Goal: Task Accomplishment & Management: Find specific page/section

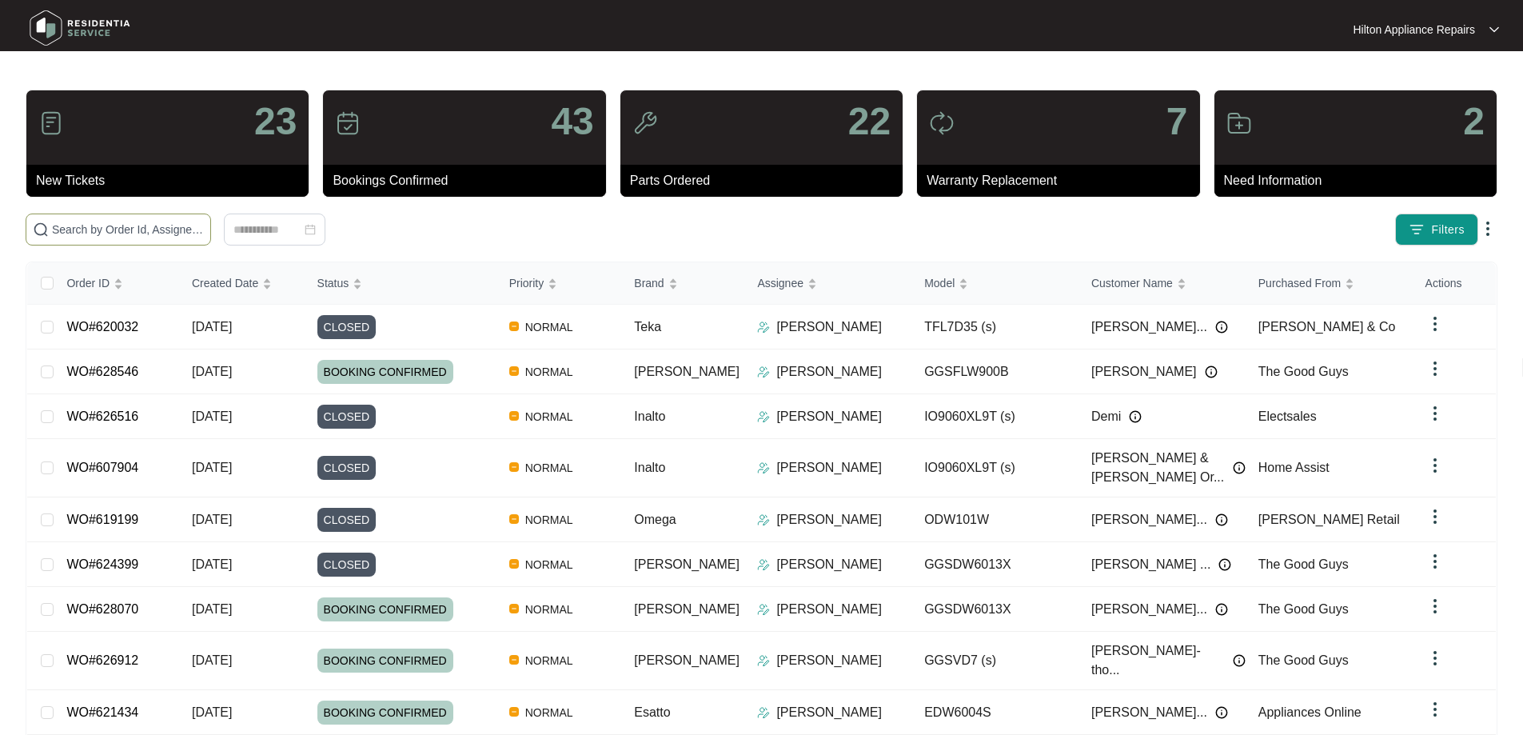
click at [138, 225] on input "text" at bounding box center [128, 230] width 152 height 18
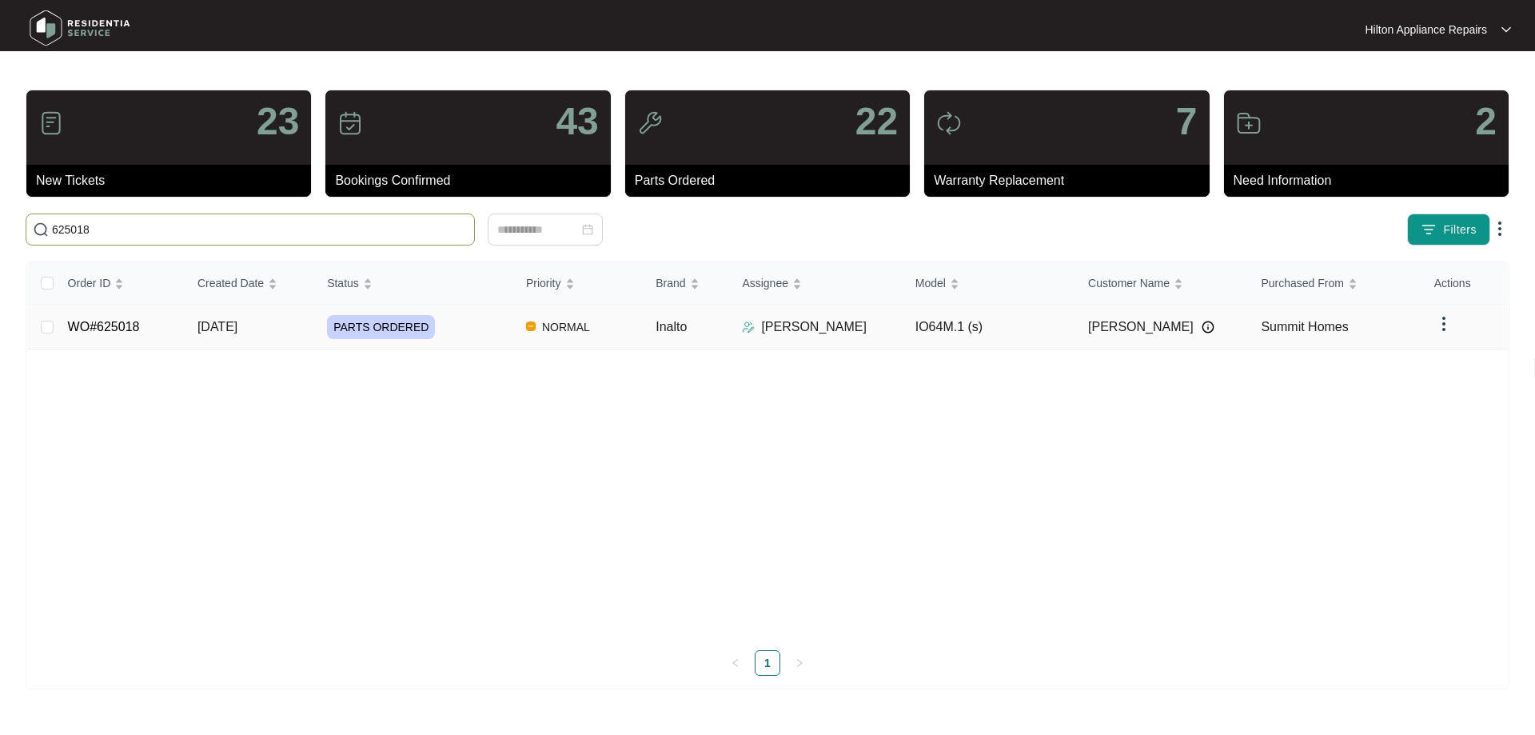
type input "625018"
click at [493, 313] on td "PARTS ORDERED" at bounding box center [413, 327] width 199 height 45
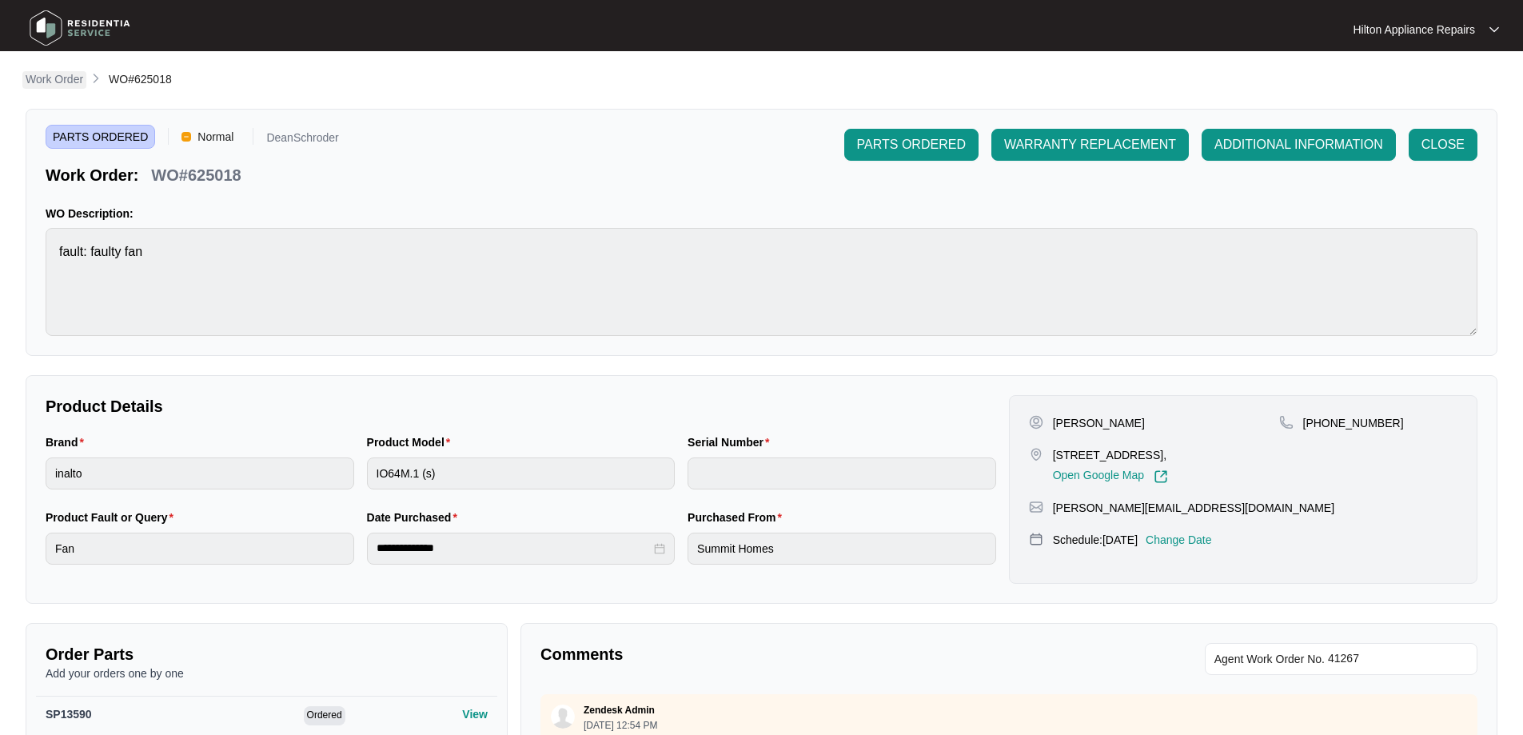
click at [59, 80] on p "Work Order" at bounding box center [55, 79] width 58 height 16
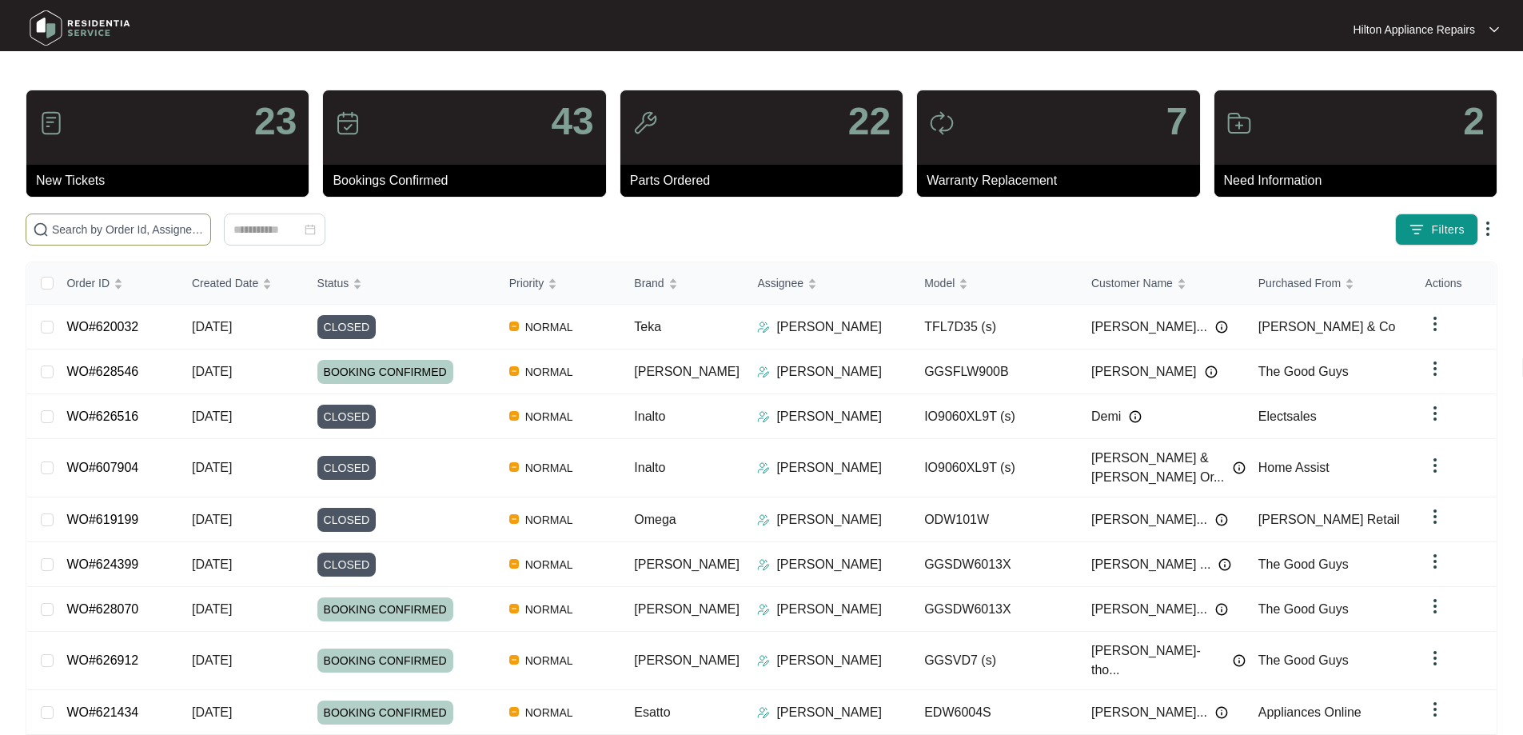
click at [192, 220] on span at bounding box center [119, 229] width 186 height 32
click at [194, 228] on input "text" at bounding box center [128, 230] width 152 height 18
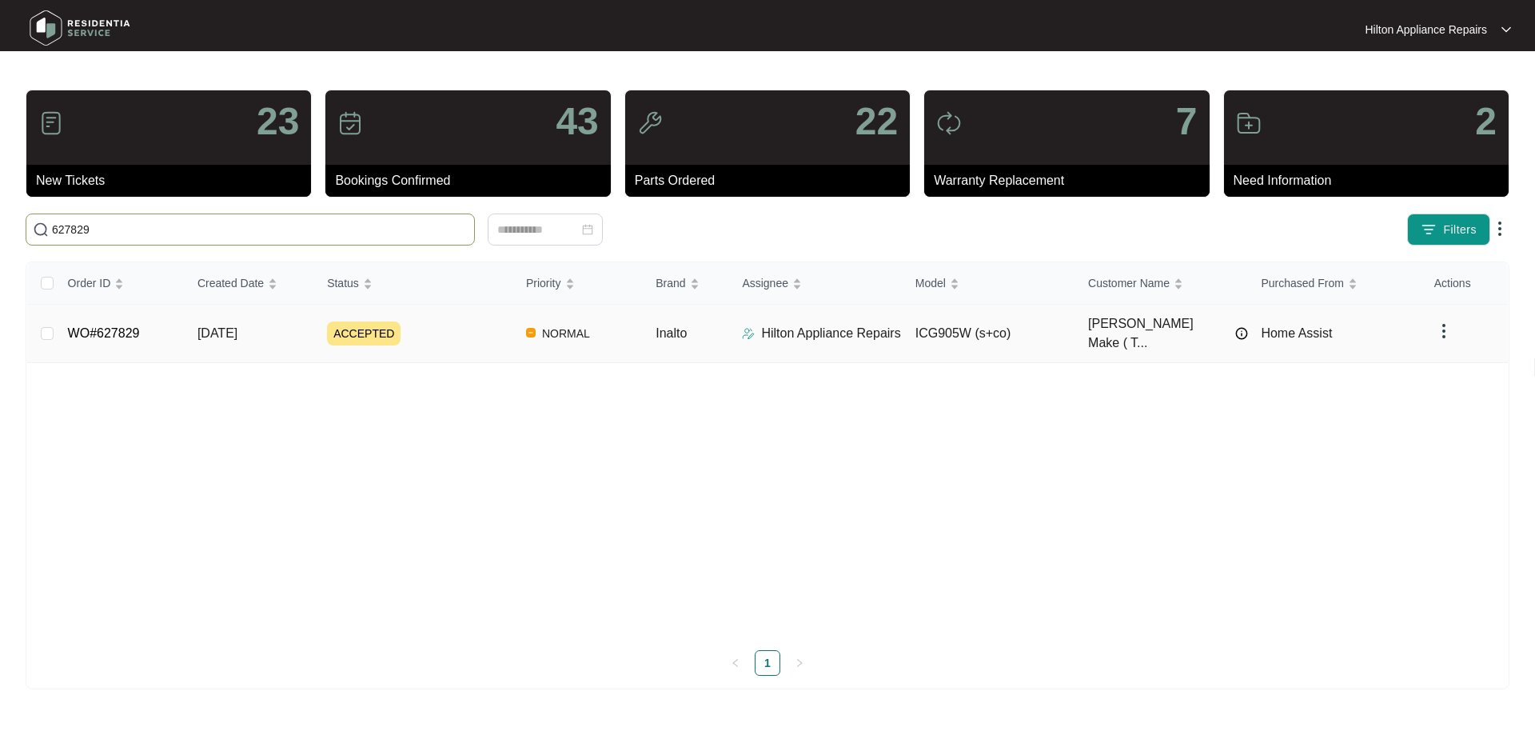
type input "627829"
click at [722, 331] on td "Inalto" at bounding box center [686, 334] width 86 height 58
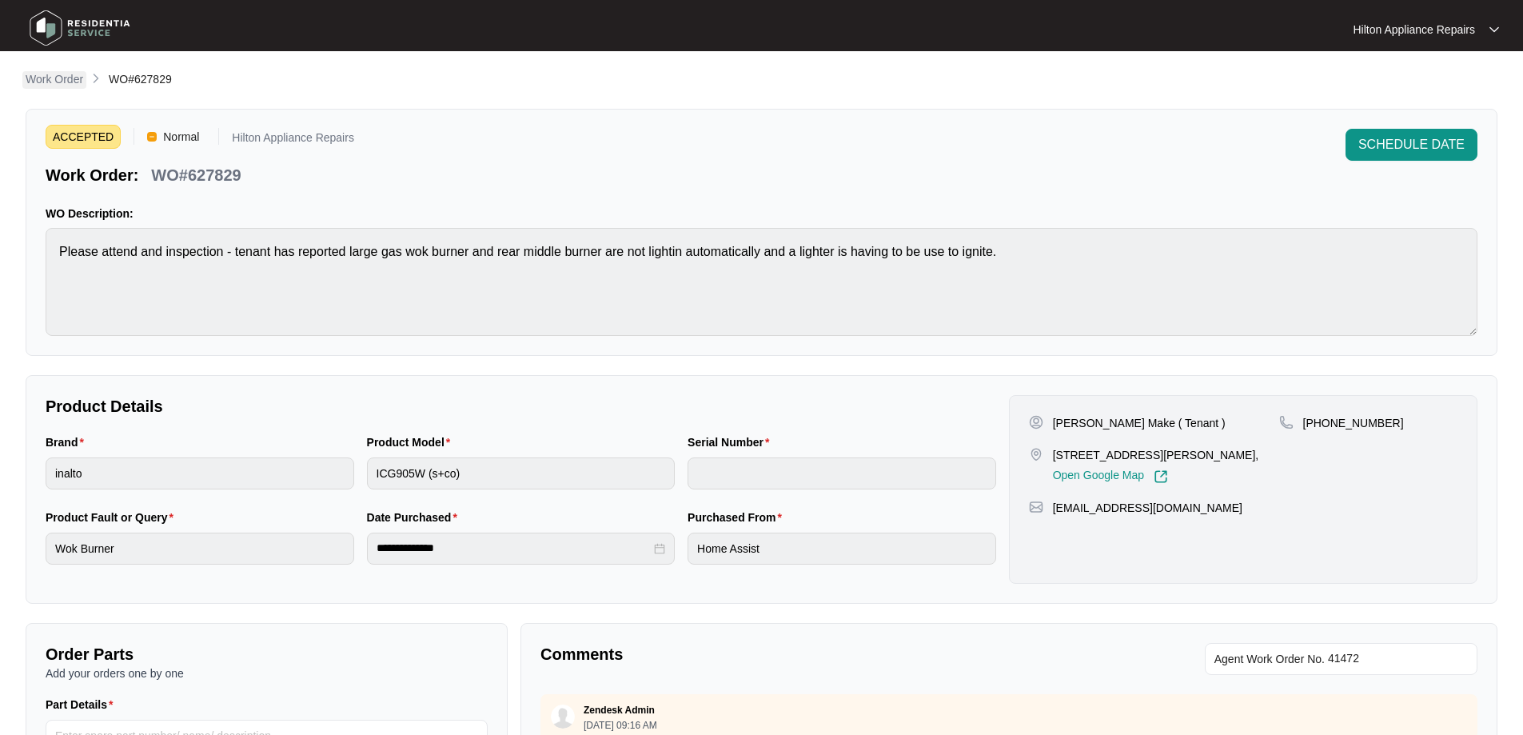
click at [58, 81] on p "Work Order" at bounding box center [55, 79] width 58 height 16
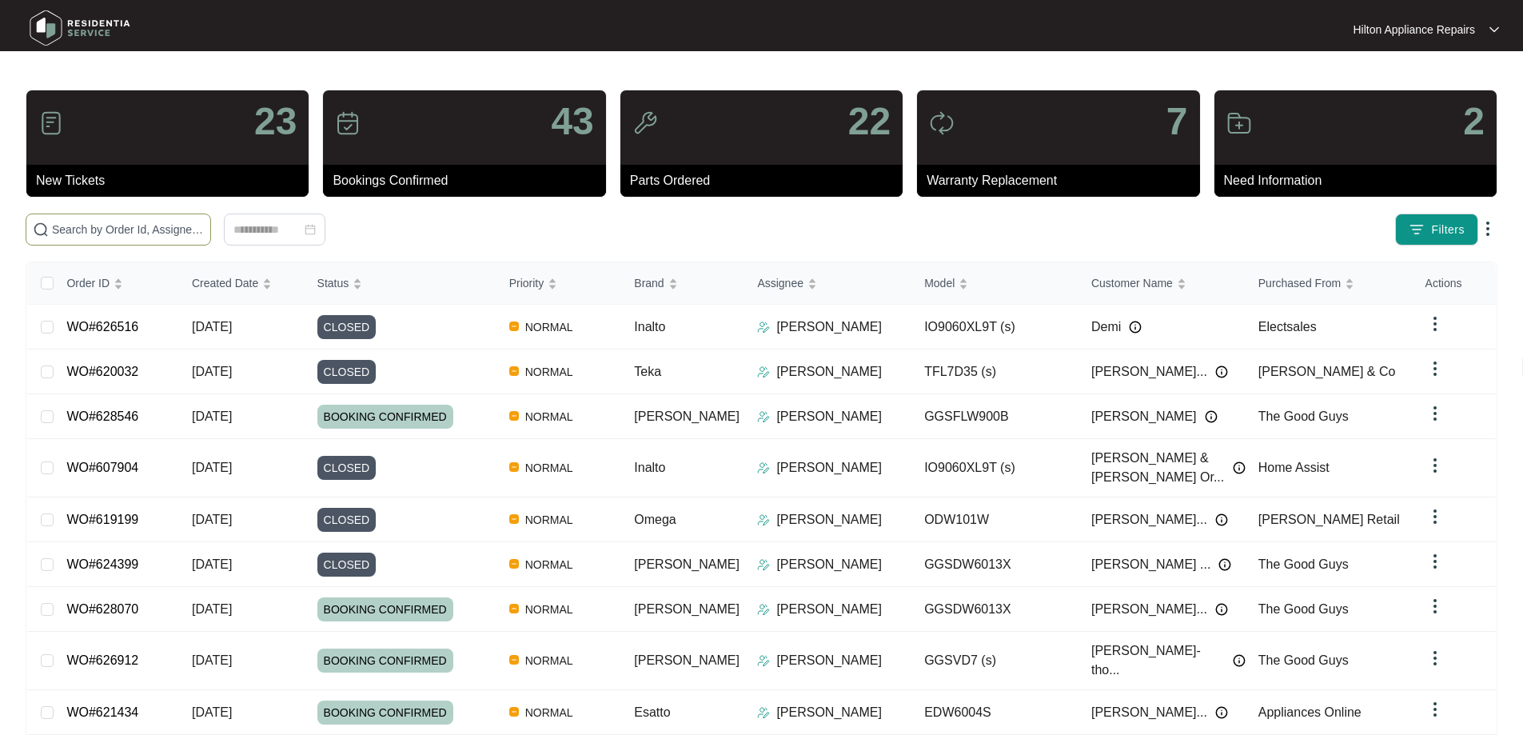
click at [136, 225] on input "text" at bounding box center [128, 230] width 152 height 18
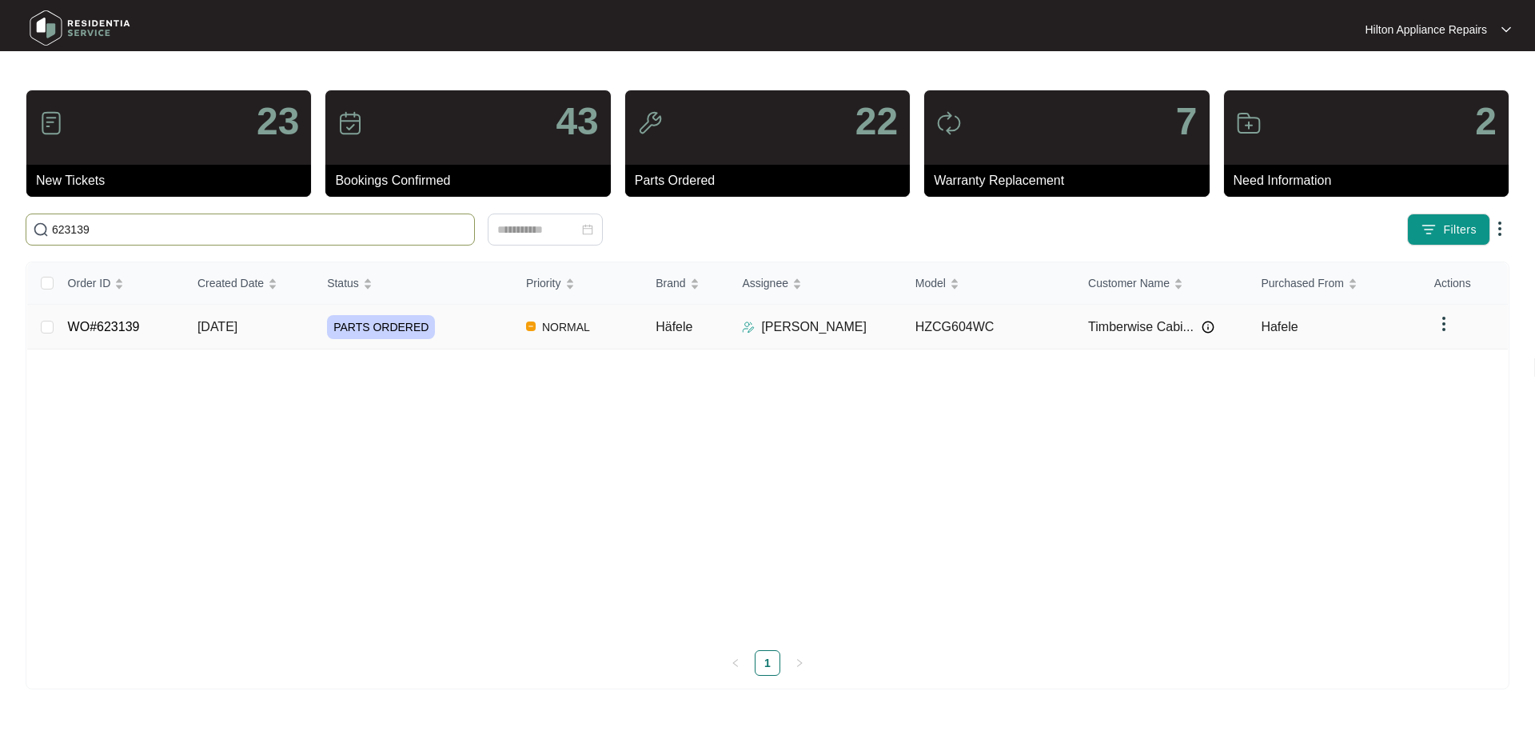
type input "623139"
click at [714, 341] on td "Häfele" at bounding box center [686, 327] width 86 height 45
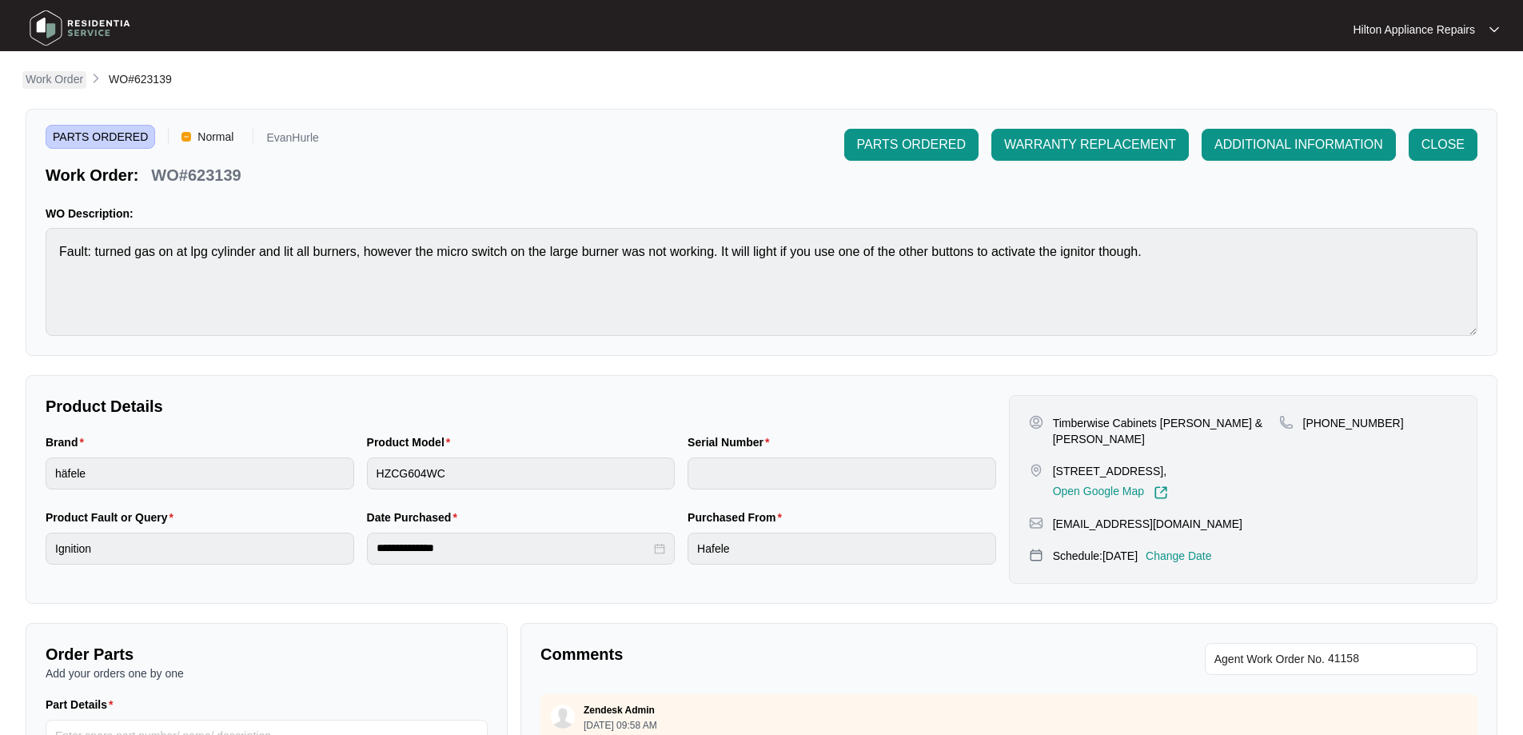
click at [50, 82] on p "Work Order" at bounding box center [55, 79] width 58 height 16
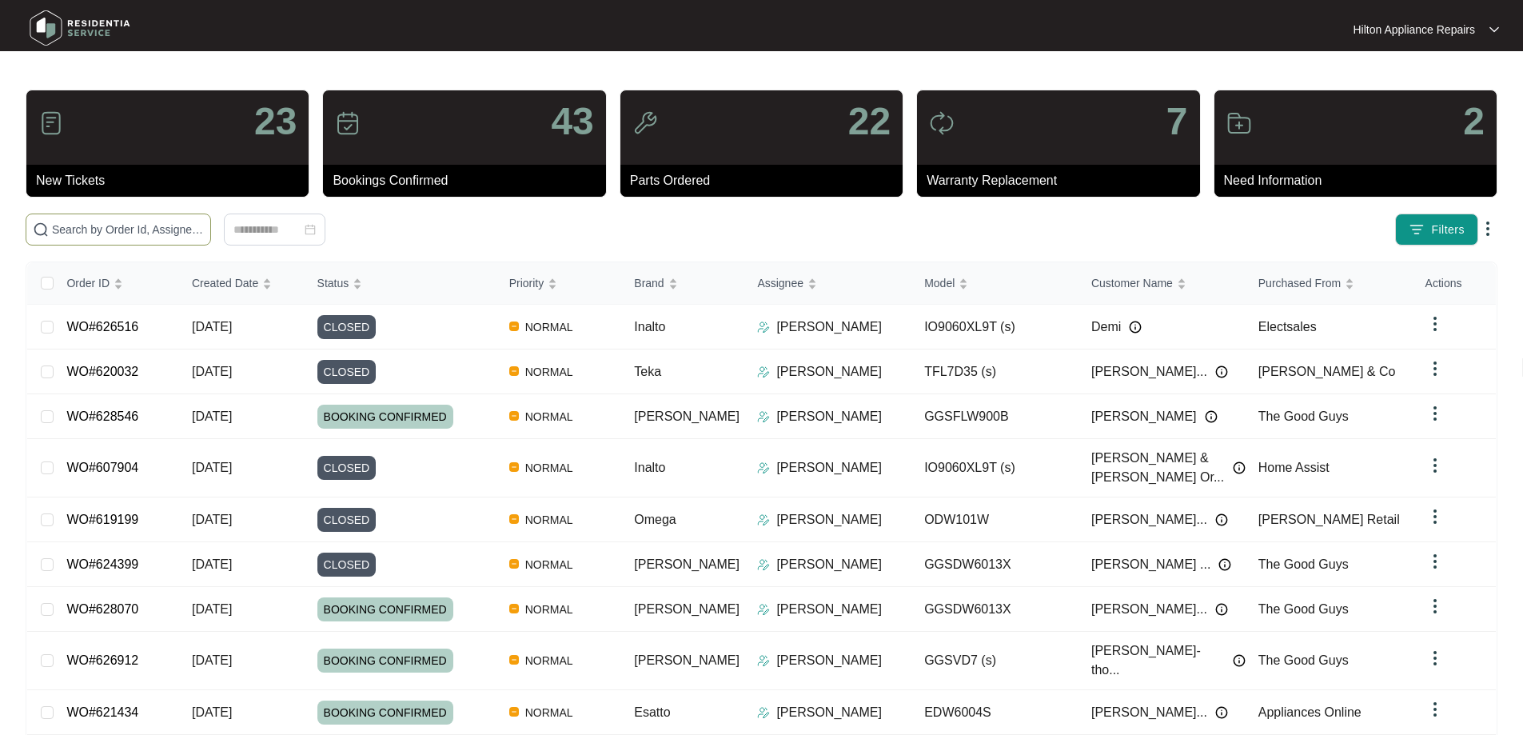
click at [203, 215] on span at bounding box center [119, 229] width 186 height 32
click at [203, 220] on span at bounding box center [119, 229] width 186 height 32
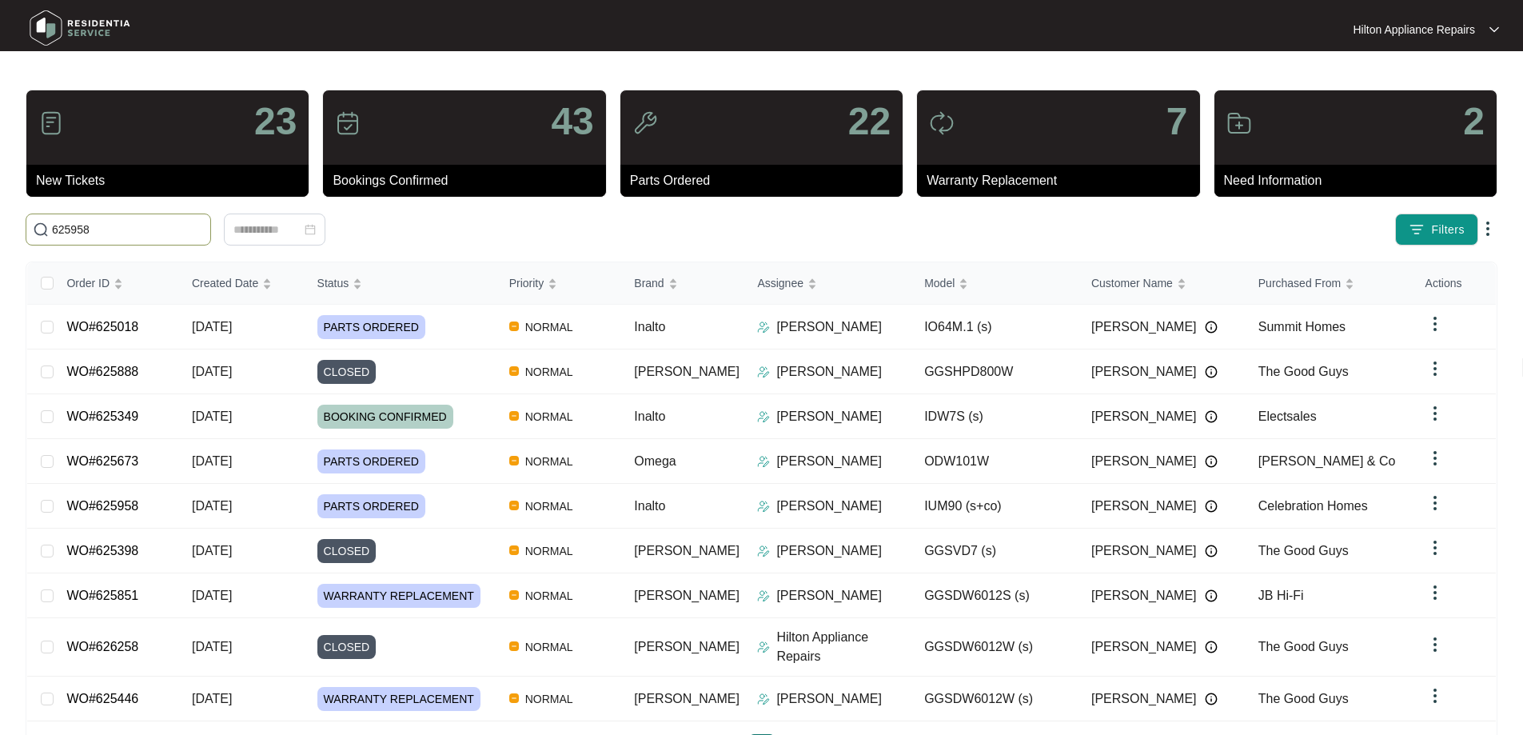
type input "625958"
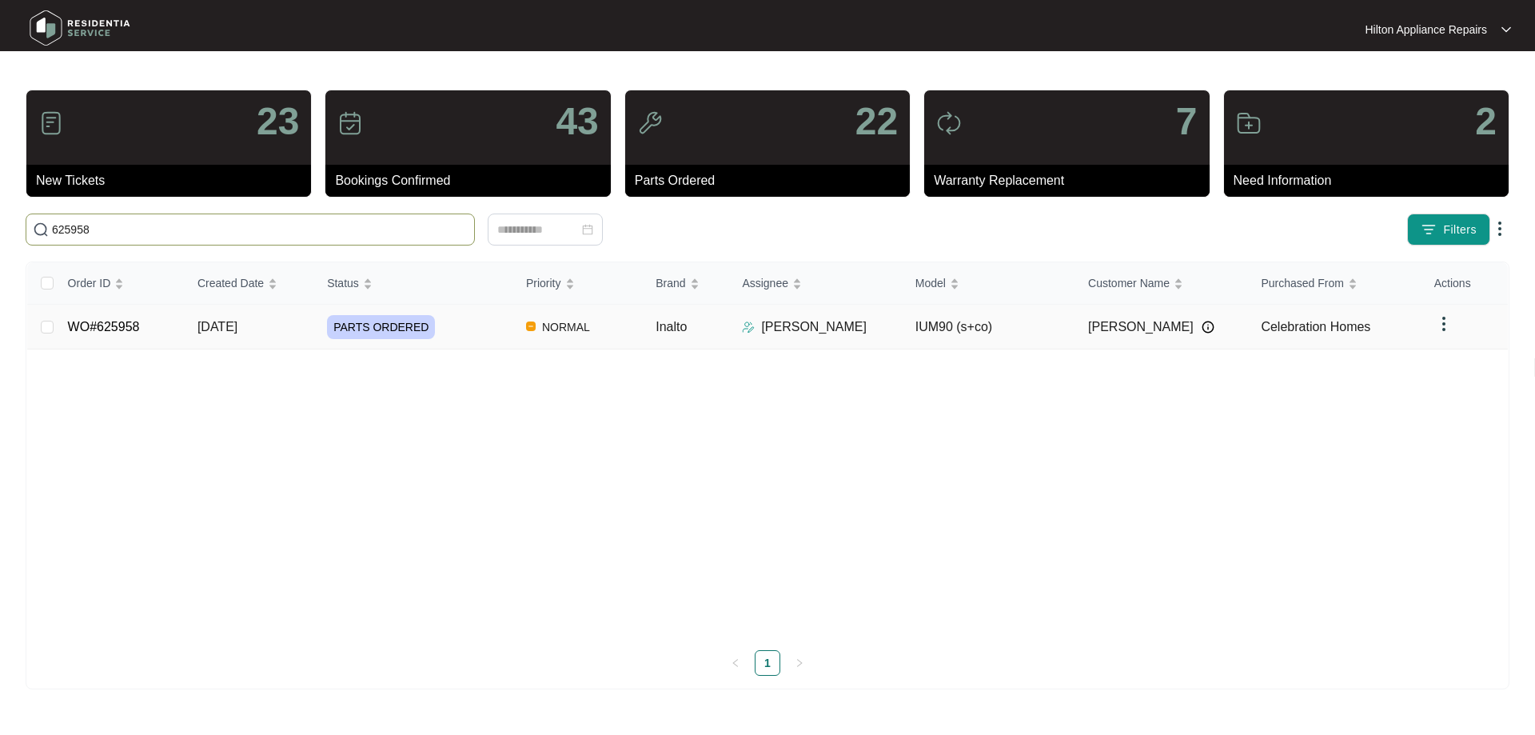
click at [453, 331] on div "PARTS ORDERED" at bounding box center [420, 327] width 186 height 24
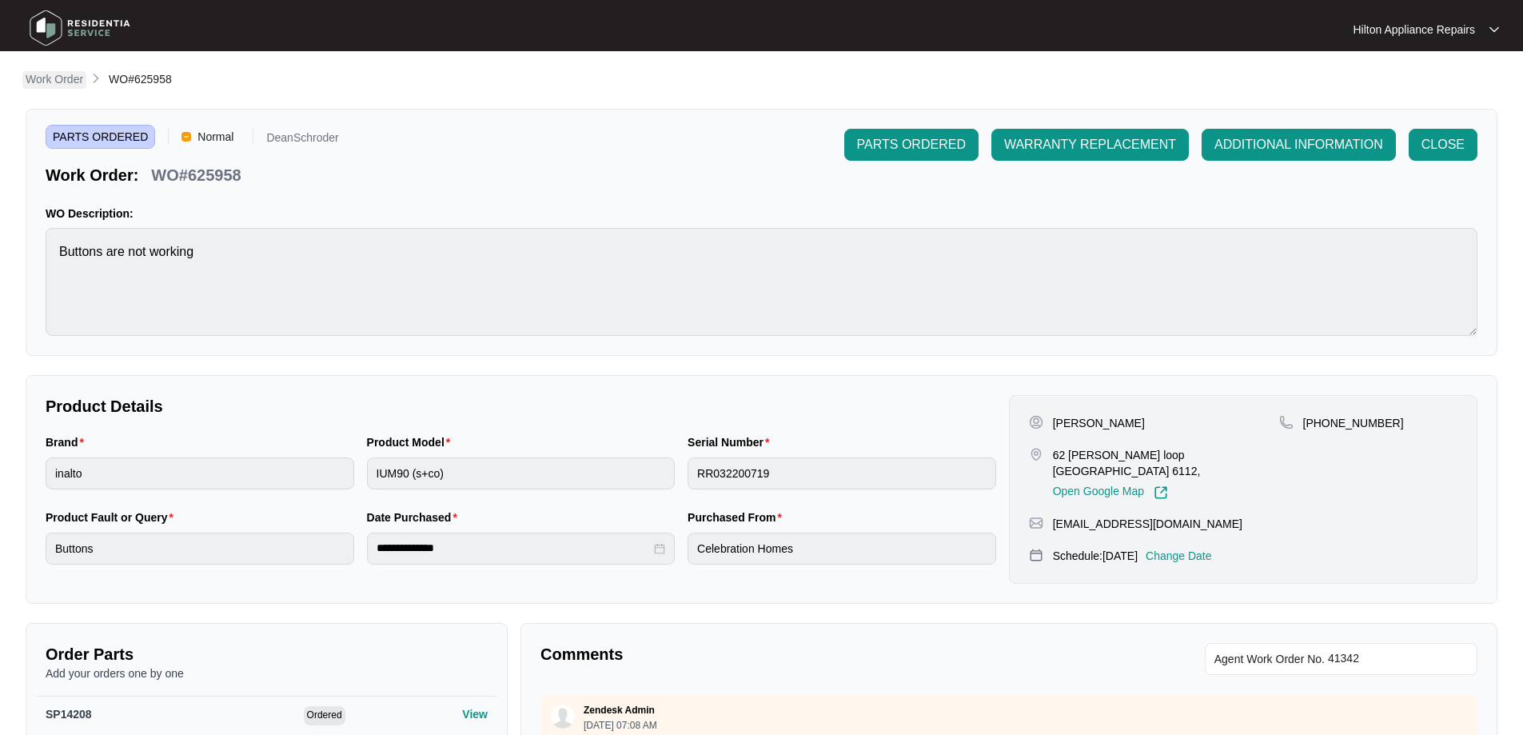
click at [64, 78] on p "Work Order" at bounding box center [55, 79] width 58 height 16
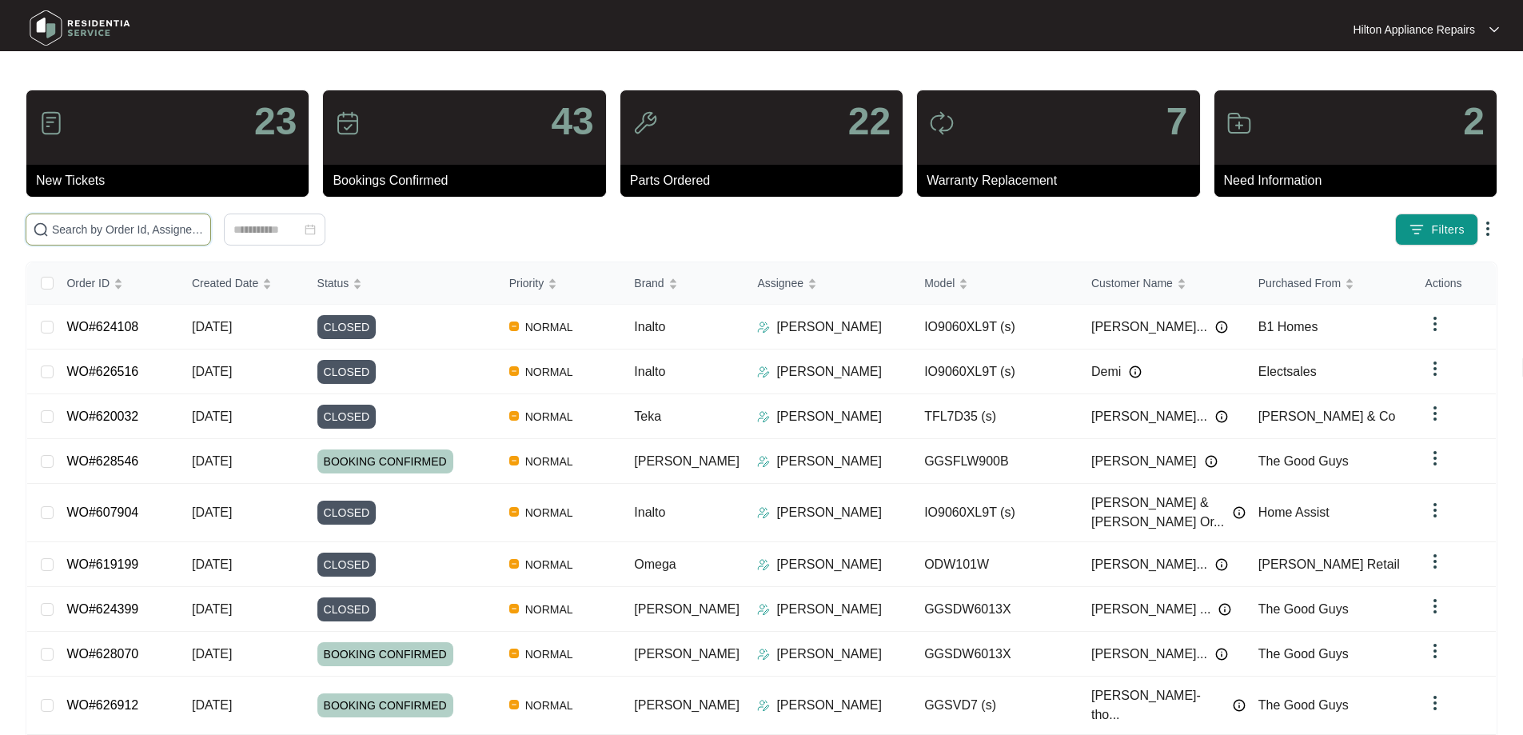
click at [178, 228] on input "text" at bounding box center [128, 230] width 152 height 18
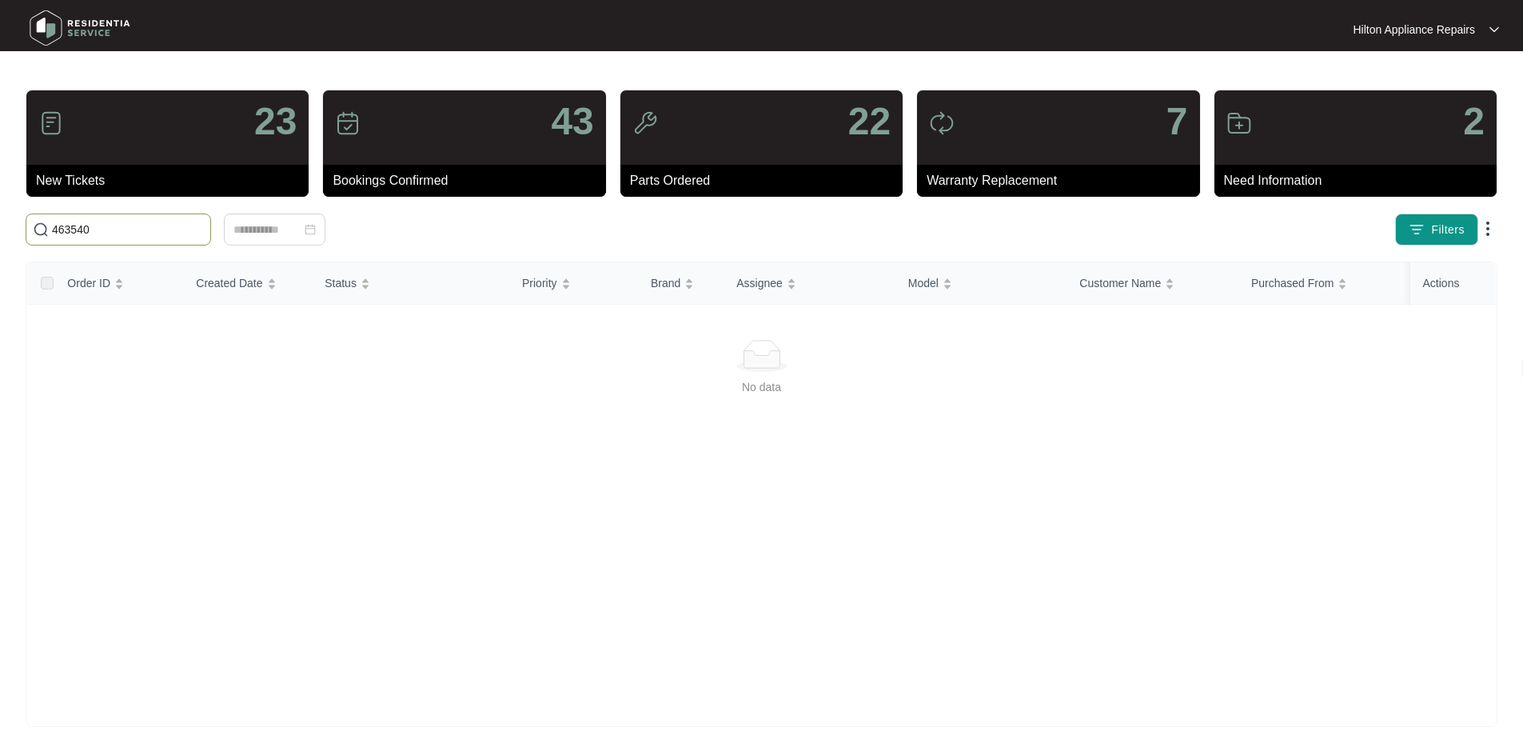
click at [113, 227] on input "463540" at bounding box center [128, 230] width 152 height 18
type input "4"
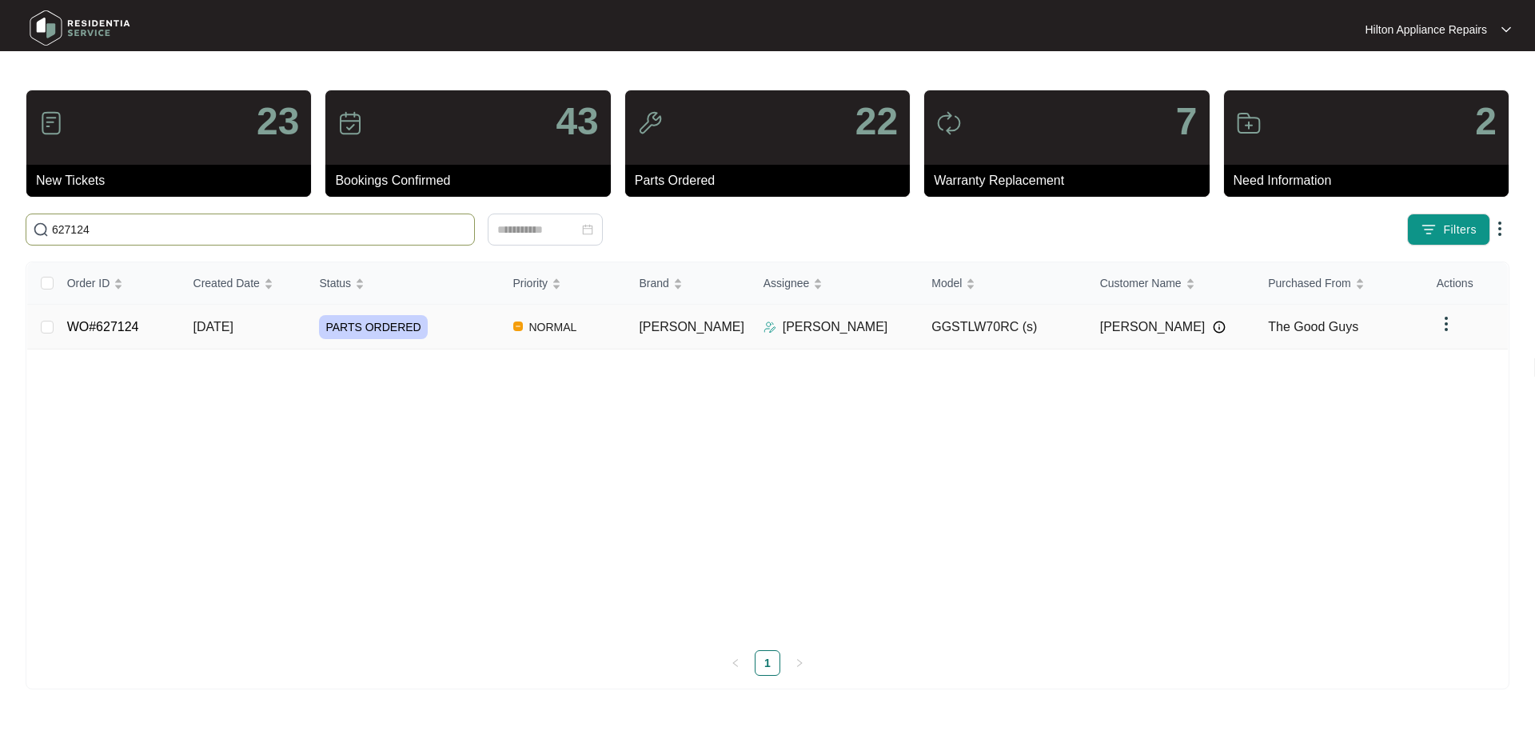
type input "627124"
click at [463, 325] on div "PARTS ORDERED" at bounding box center [409, 327] width 181 height 24
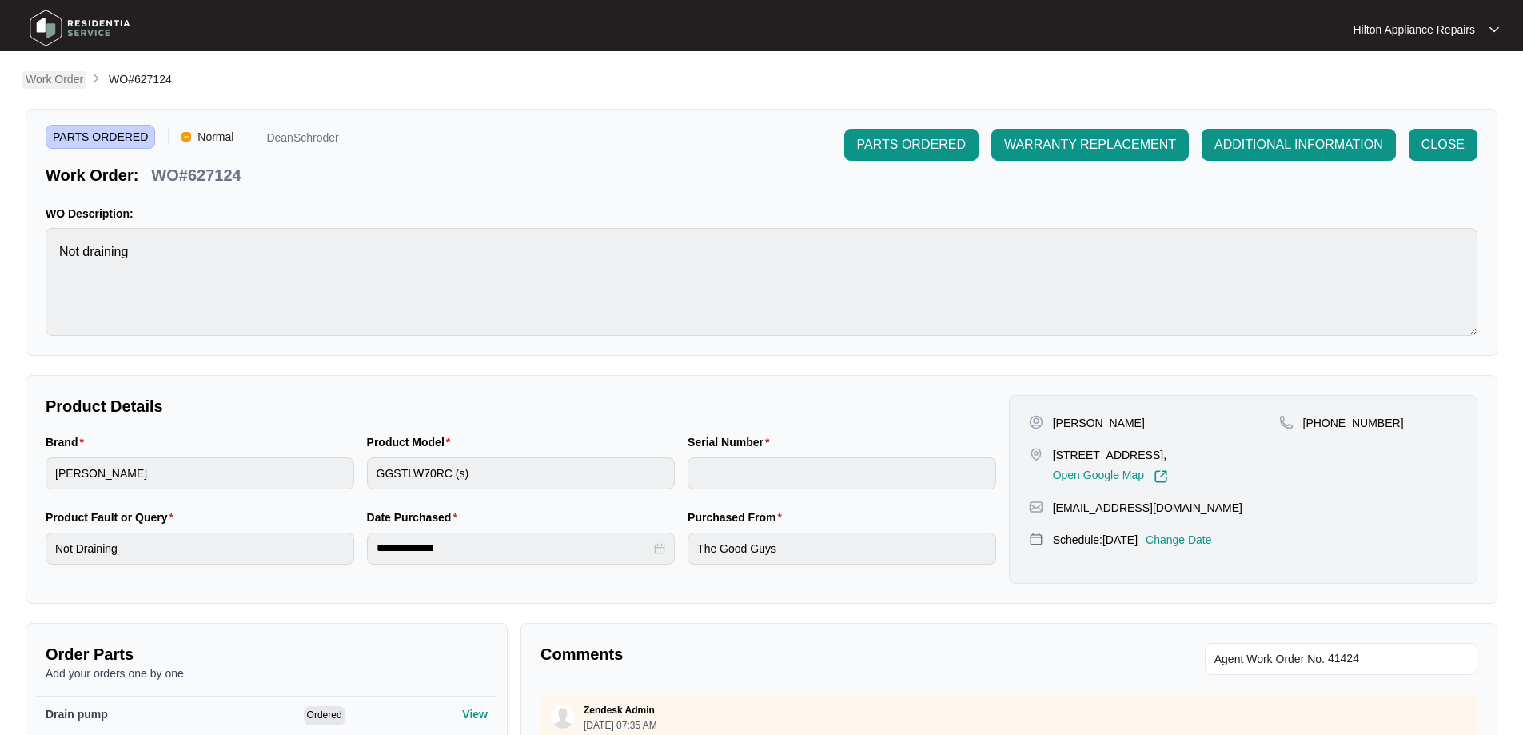
click at [54, 78] on p "Work Order" at bounding box center [55, 79] width 58 height 16
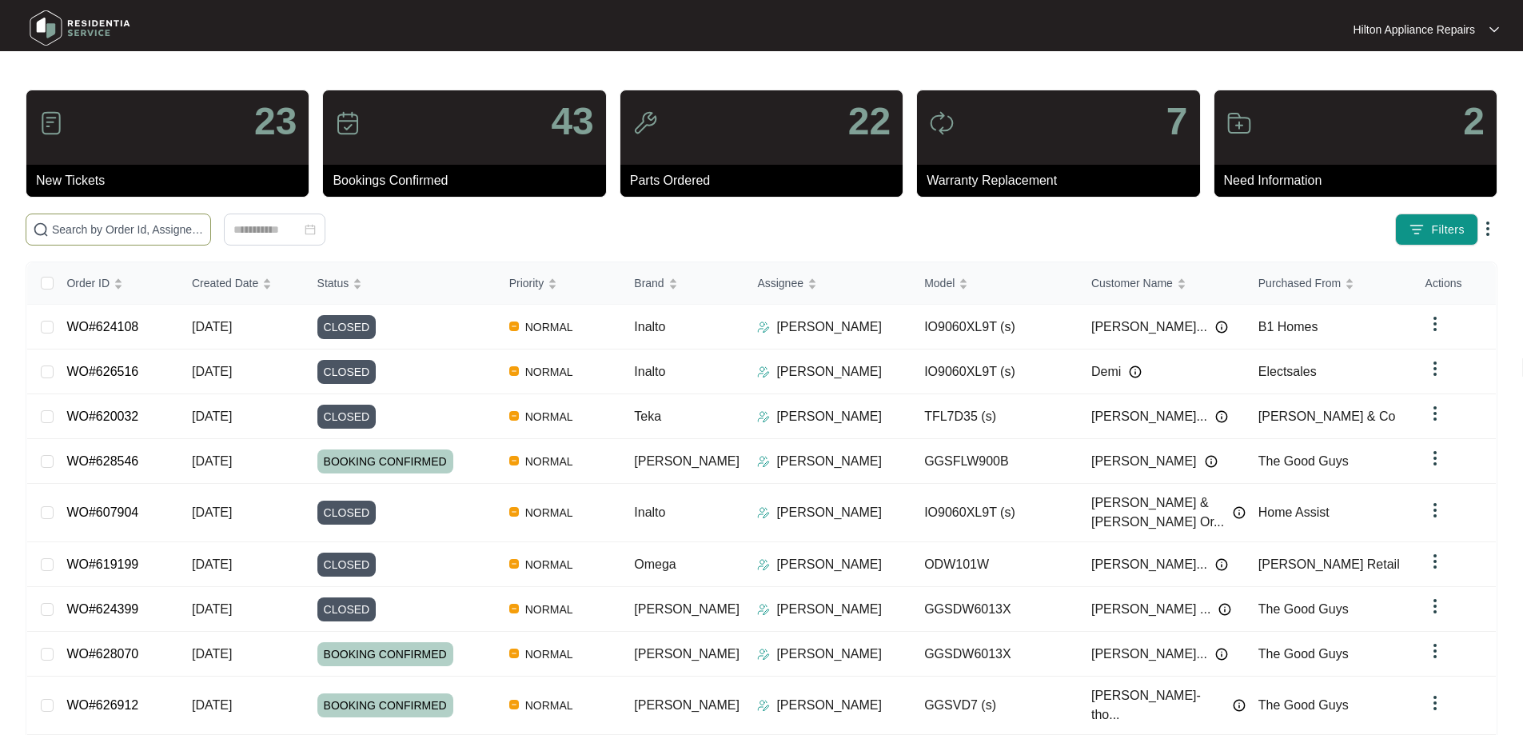
click at [204, 235] on input "text" at bounding box center [128, 230] width 152 height 18
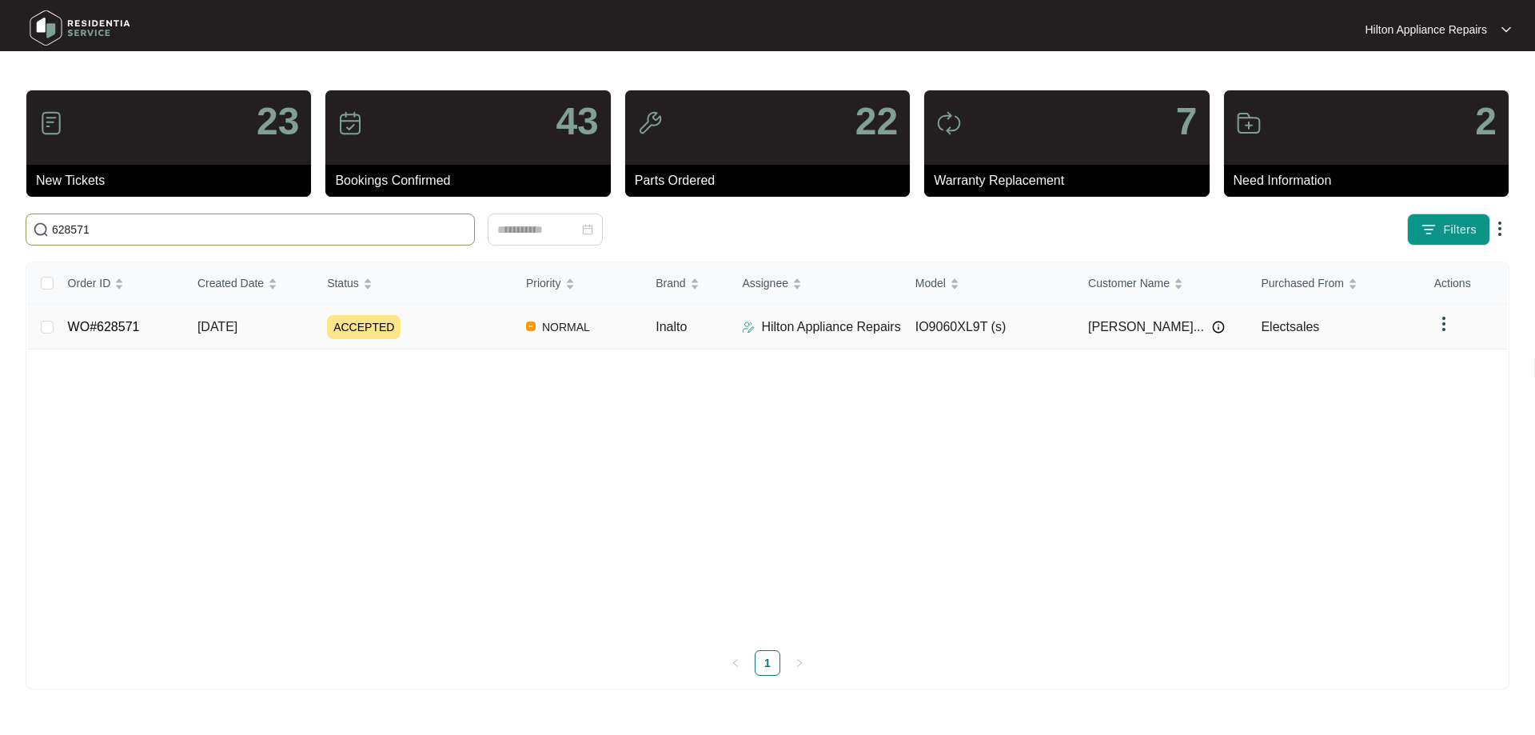
type input "628571"
click at [462, 332] on div "ACCEPTED" at bounding box center [420, 327] width 186 height 24
